Goal: Check status: Check status

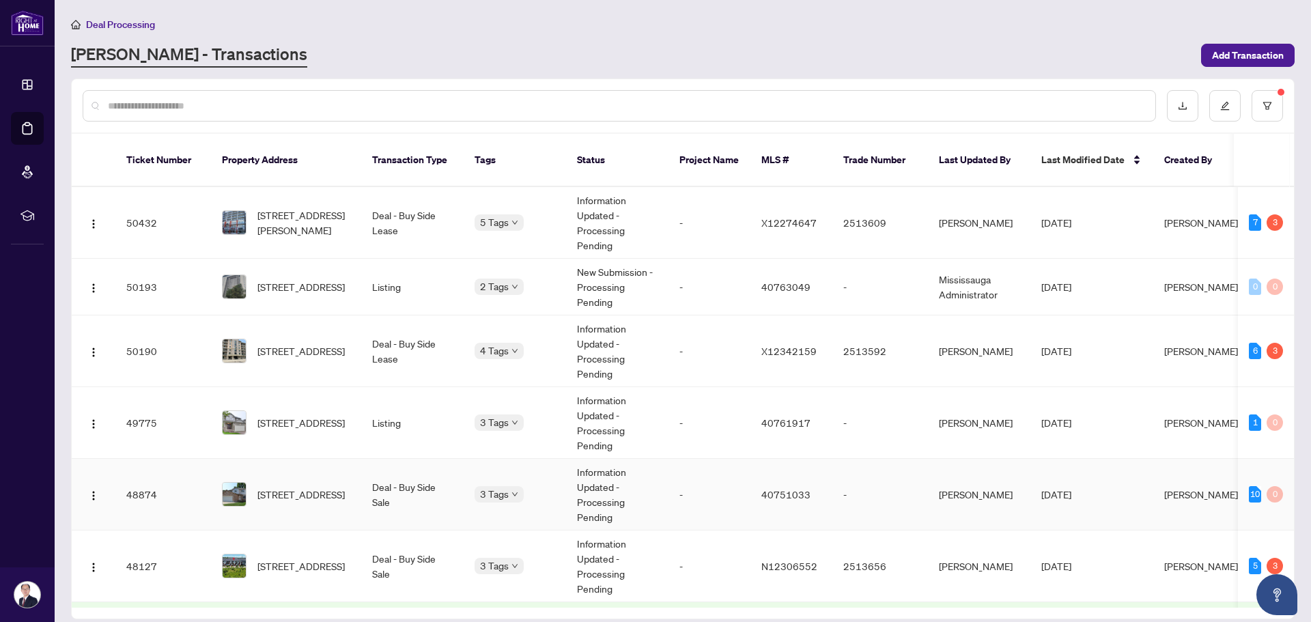
scroll to position [273, 0]
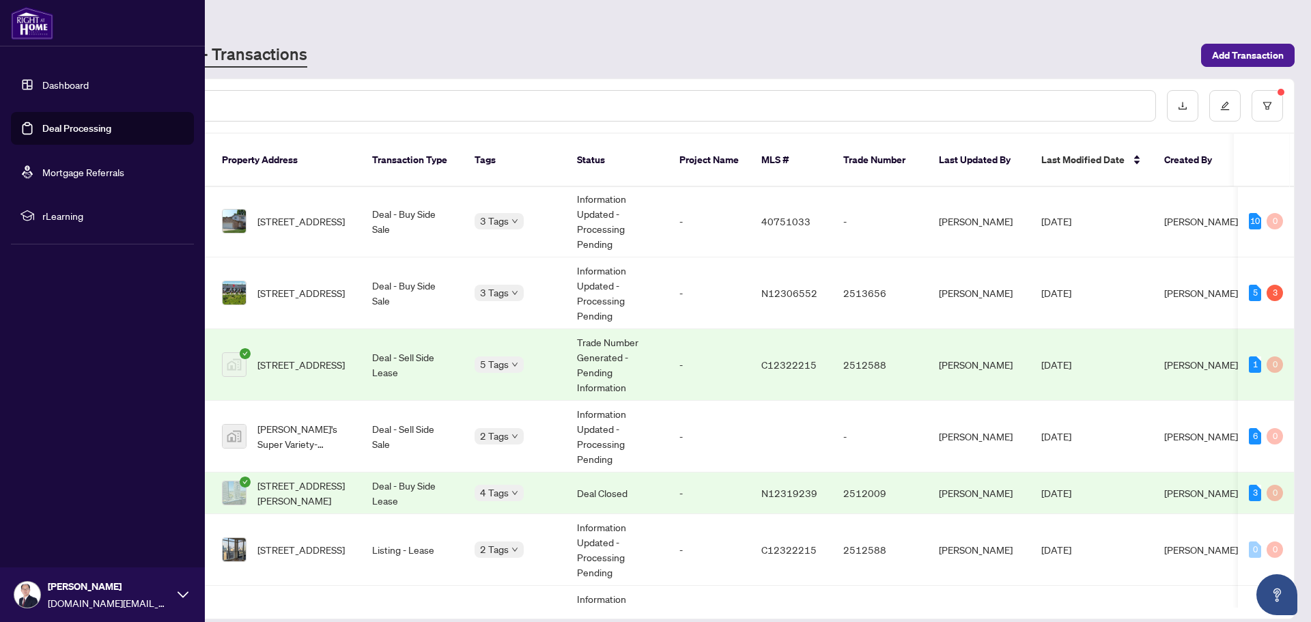
click at [59, 128] on link "Deal Processing" at bounding box center [76, 128] width 69 height 12
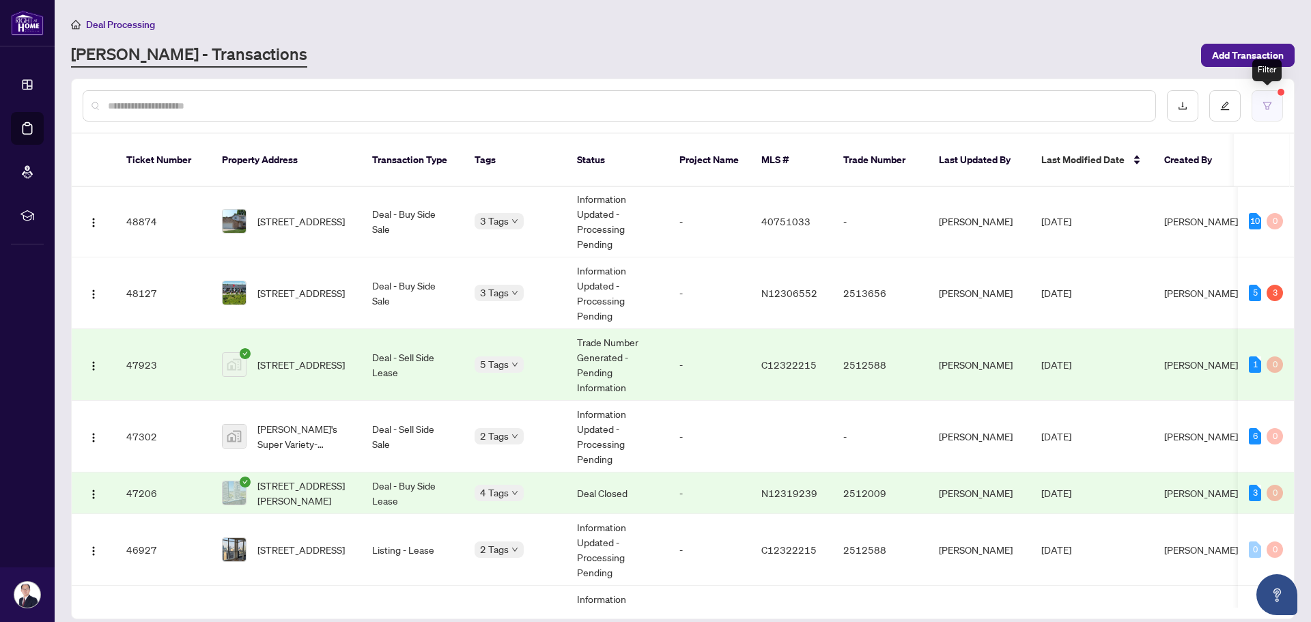
click at [1263, 99] on button "button" at bounding box center [1267, 105] width 31 height 31
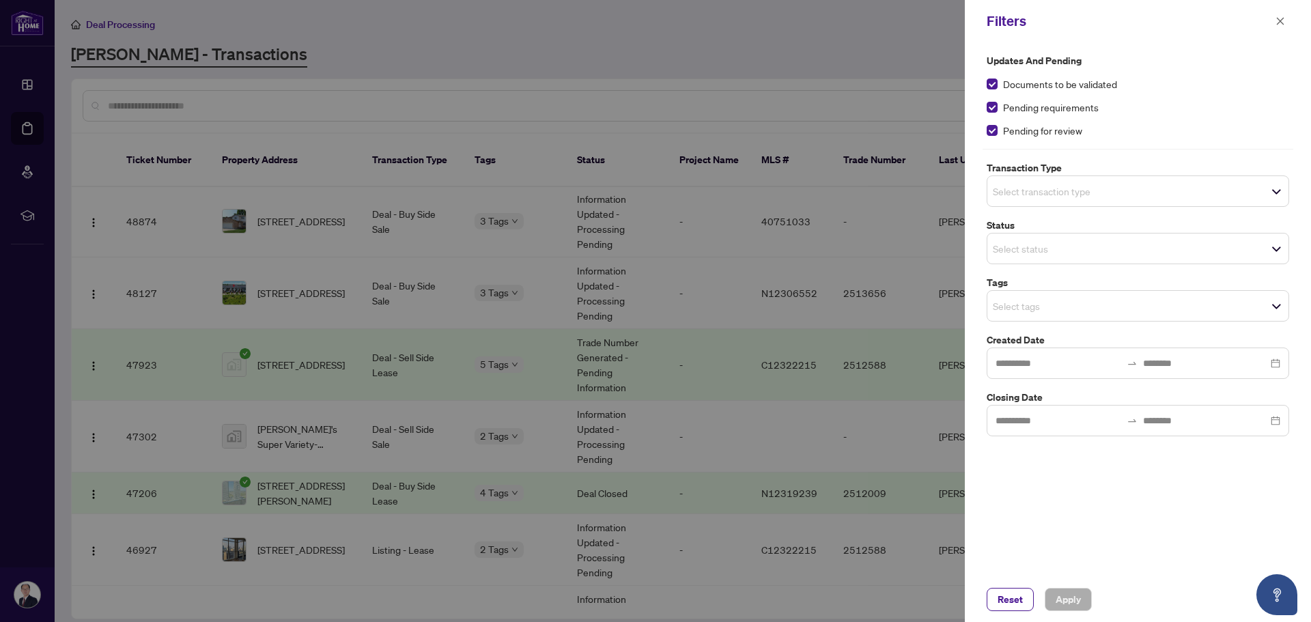
click at [998, 130] on div "Pending for review" at bounding box center [1138, 130] width 303 height 15
click at [1084, 594] on button "Apply" at bounding box center [1068, 599] width 47 height 23
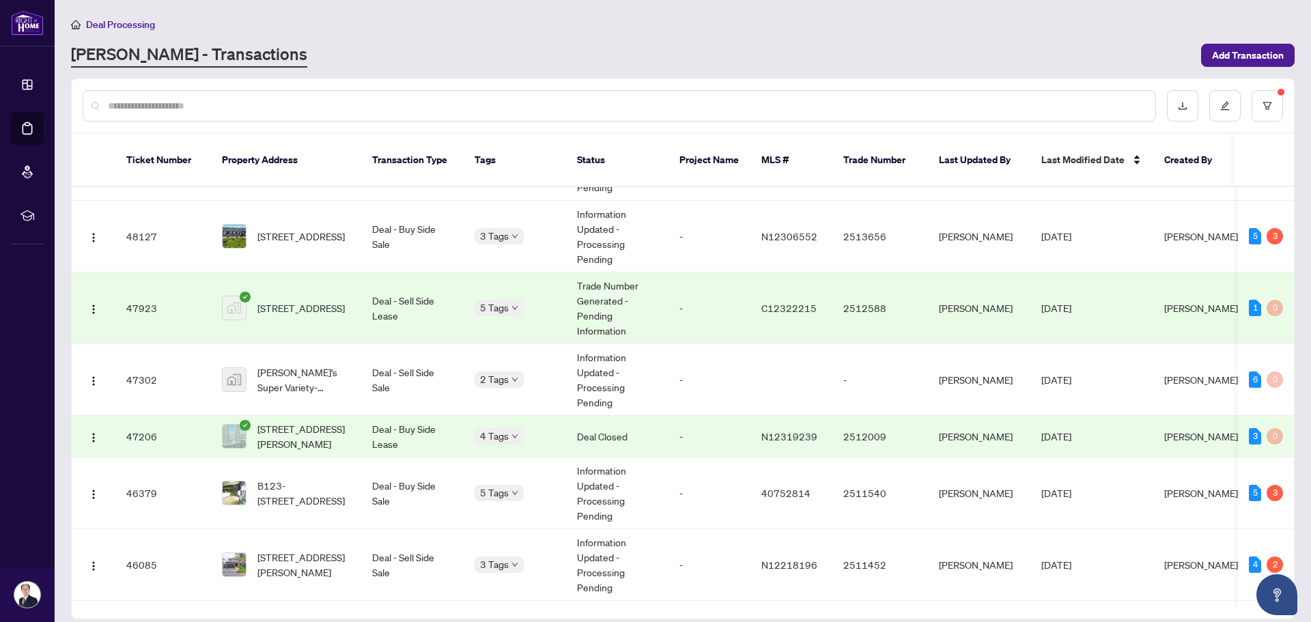
click at [618, 305] on td "Trade Number Generated - Pending Information" at bounding box center [617, 308] width 102 height 72
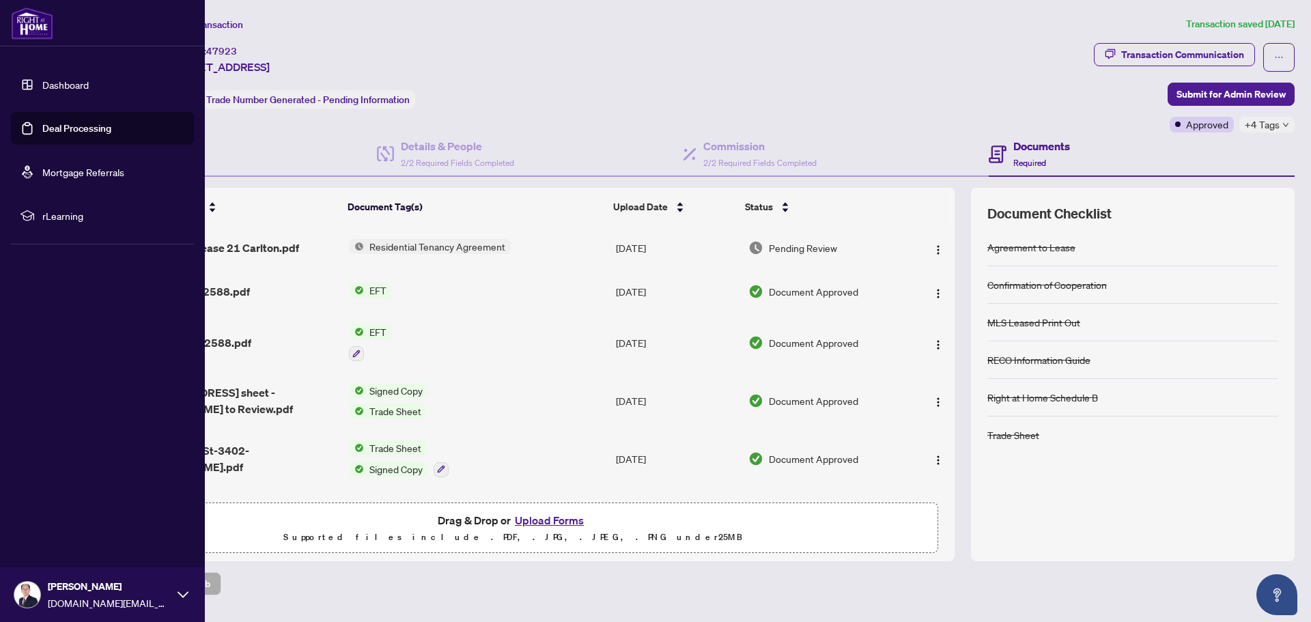
click at [59, 130] on link "Deal Processing" at bounding box center [76, 128] width 69 height 12
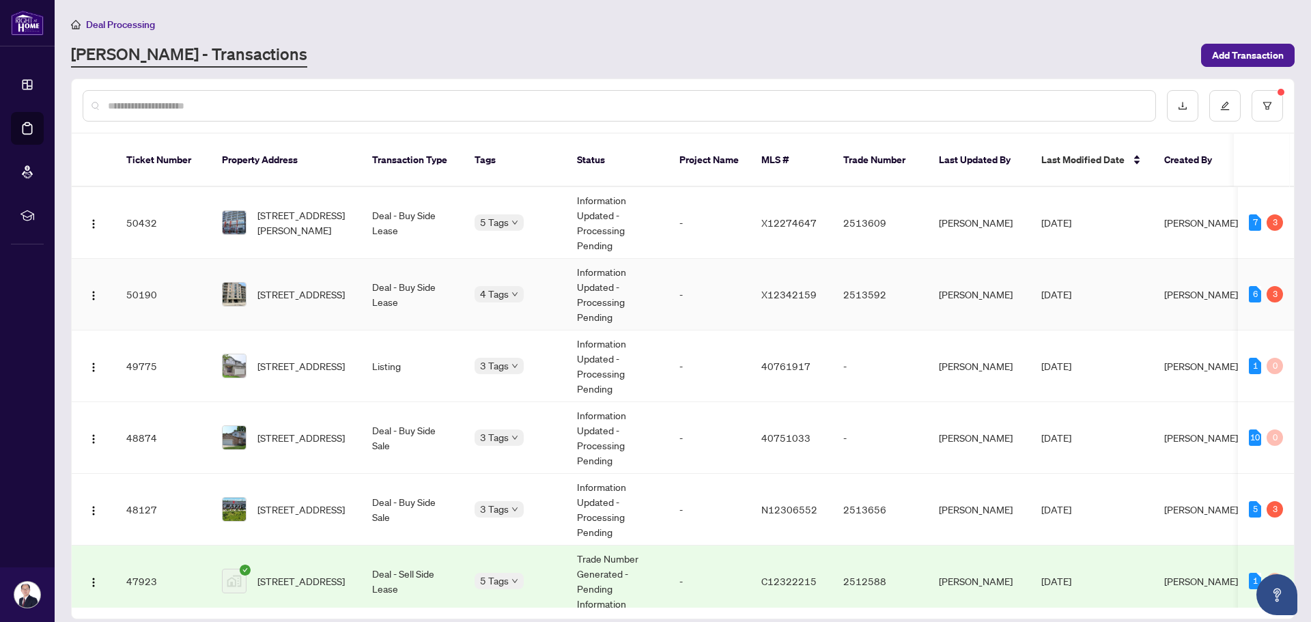
click at [666, 279] on td "Information Updated - Processing Pending" at bounding box center [617, 295] width 102 height 72
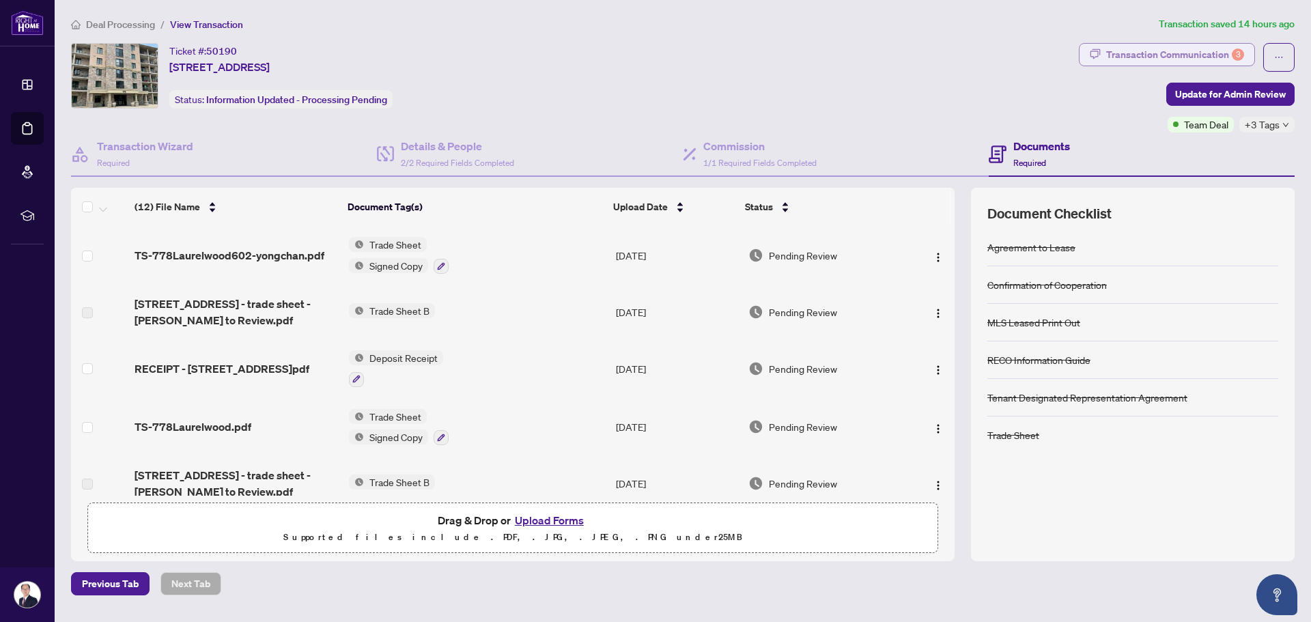
click at [1177, 52] on div "Transaction Communication 3" at bounding box center [1175, 55] width 138 height 22
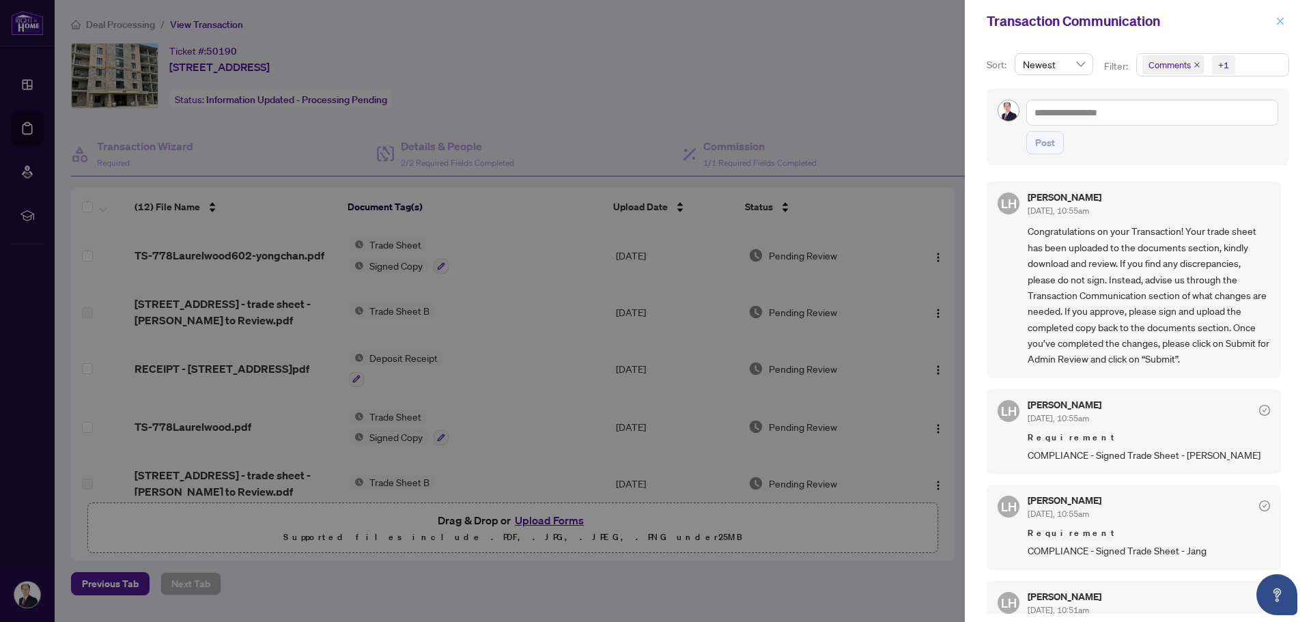
click at [1276, 27] on span "button" at bounding box center [1281, 21] width 10 height 22
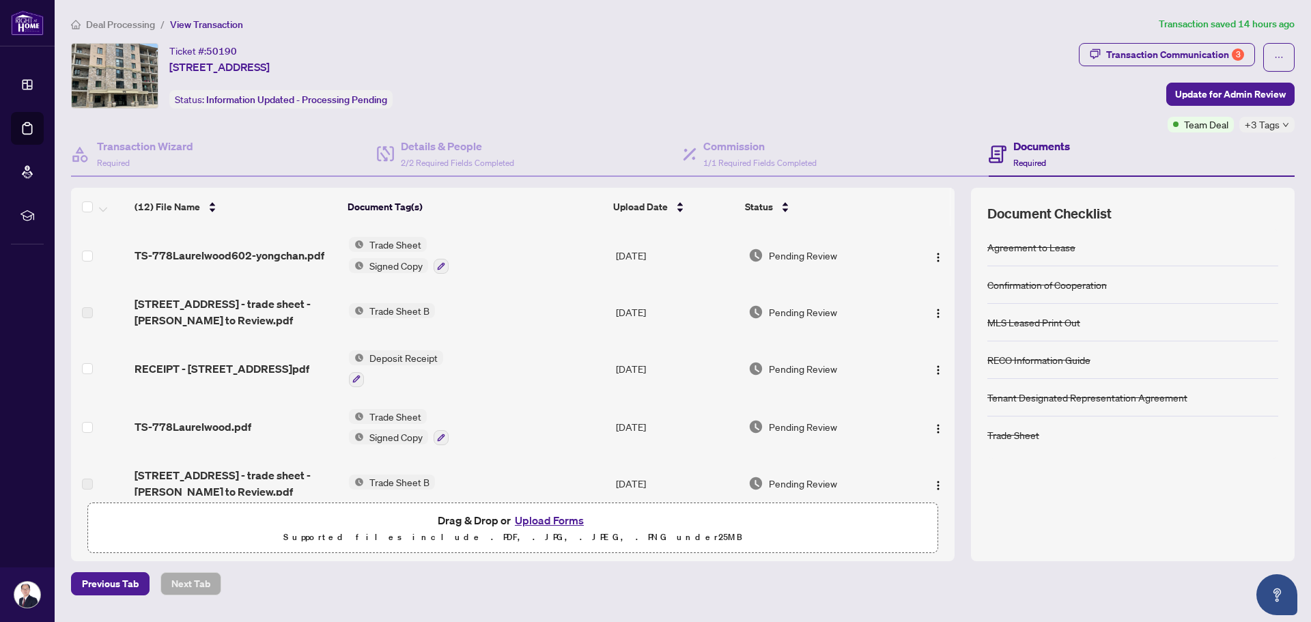
click at [859, 94] on div "Ticket #: 50190 [STREET_ADDRESS] Status: Information Updated - Processing Pendi…" at bounding box center [572, 76] width 1002 height 66
click at [595, 37] on div "Deal Processing / View Transaction Transaction saved 14 hours ago Ticket #: 501…" at bounding box center [683, 305] width 1235 height 579
click at [750, 32] on div "Deal Processing / View Transaction Transaction saved 14 hours ago Ticket #: 501…" at bounding box center [683, 305] width 1235 height 579
